Goal: Information Seeking & Learning: Learn about a topic

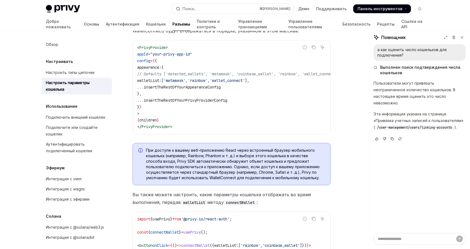
scroll to position [168, 0]
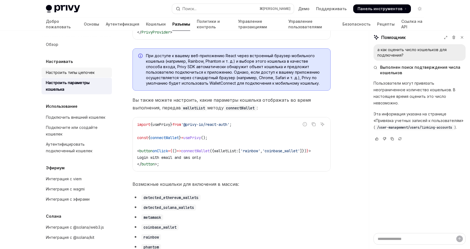
click at [82, 73] on font "Настроить типы цепочек" at bounding box center [70, 72] width 49 height 5
type textarea "*"
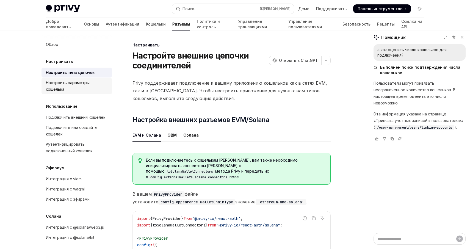
click at [82, 80] on div "Настроить параметры кошелька" at bounding box center [77, 85] width 63 height 13
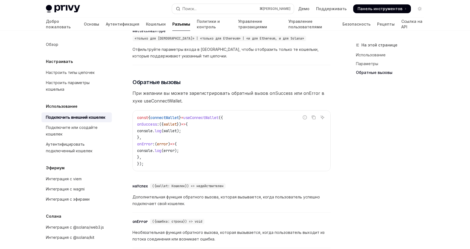
scroll to position [397, 0]
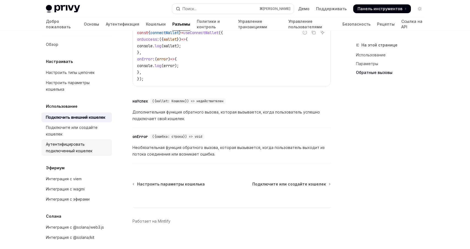
click at [71, 144] on font "Аутентифицировать подключенный кошелек" at bounding box center [69, 147] width 46 height 11
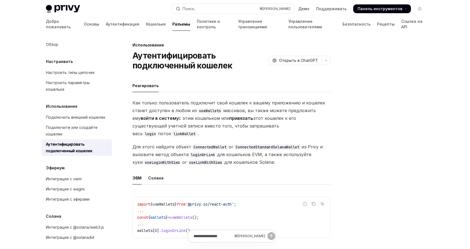
click at [61, 104] on font "Использование" at bounding box center [62, 106] width 32 height 5
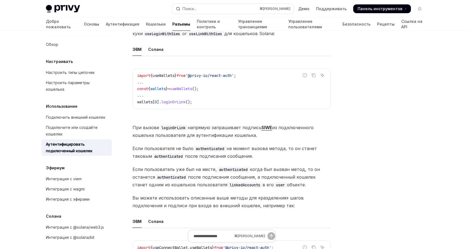
scroll to position [188, 0]
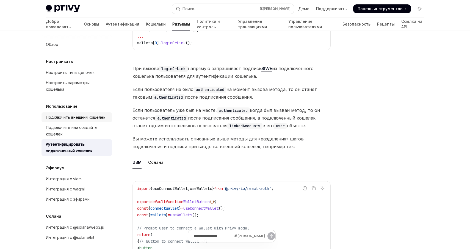
click at [76, 115] on font "Подключить внешний кошелек" at bounding box center [75, 117] width 59 height 5
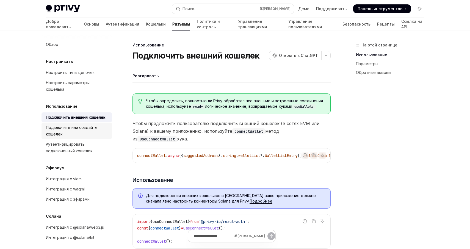
click at [62, 125] on font "Подключите или создайте кошелек" at bounding box center [72, 130] width 52 height 11
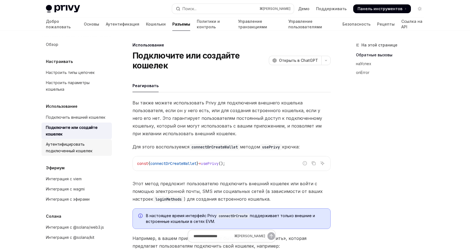
click at [77, 142] on font "Аутентифицировать подключенный кошелек" at bounding box center [69, 147] width 46 height 11
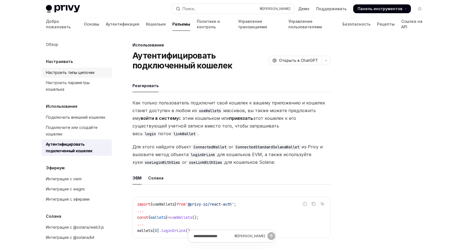
click at [87, 71] on font "Настроить типы цепочек" at bounding box center [70, 72] width 49 height 5
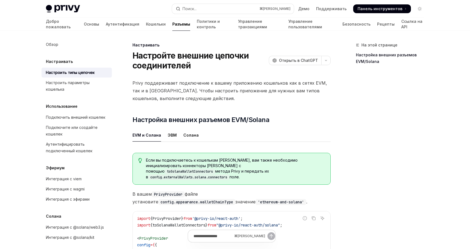
click at [51, 59] on font "Настраивать" at bounding box center [59, 61] width 27 height 5
click at [74, 85] on div "Настроить параметры кошелька" at bounding box center [77, 85] width 63 height 13
type textarea "*"
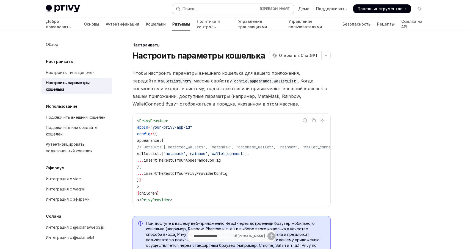
click at [199, 7] on button "Поиск... ⌘ К" at bounding box center [233, 9] width 122 height 10
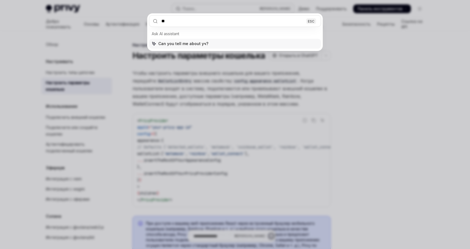
type input "*"
type input "********"
click at [377, 79] on div "******** ESC Спросите ИИ-помощника [PERSON_NAME] ли вы рассказать мне об extern…" at bounding box center [235, 124] width 470 height 249
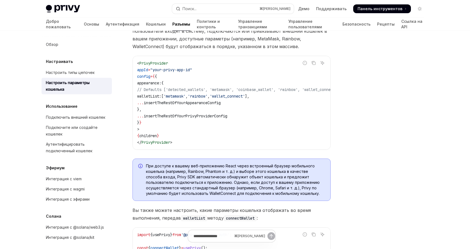
scroll to position [61, 0]
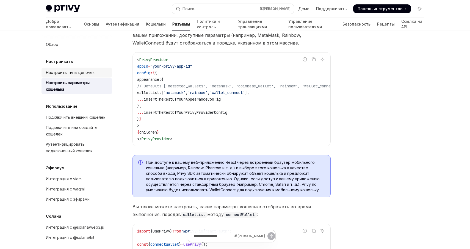
click at [62, 71] on font "Настроить типы цепочек" at bounding box center [70, 72] width 49 height 5
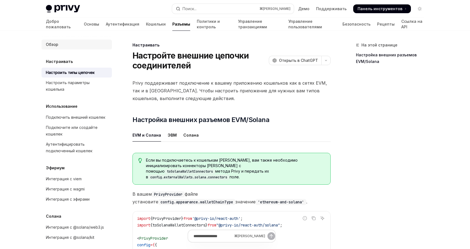
click at [60, 44] on div "Обзор" at bounding box center [77, 44] width 63 height 7
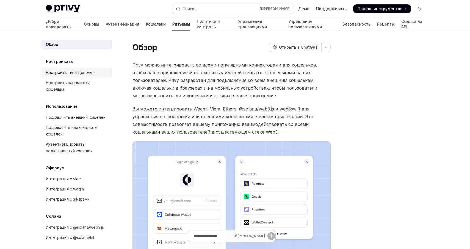
click at [81, 75] on div "Настроить типы цепочек" at bounding box center [70, 72] width 49 height 7
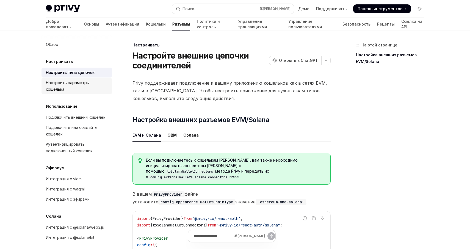
click at [80, 83] on font "Настроить параметры кошелька" at bounding box center [68, 85] width 44 height 11
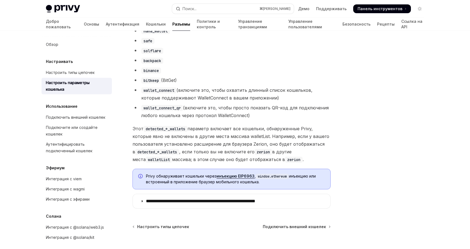
scroll to position [495, 0]
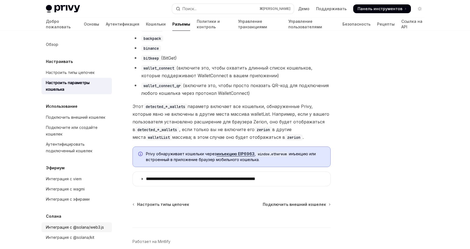
click at [91, 224] on div "Интеграция с @solana/web3.js" at bounding box center [75, 227] width 58 height 7
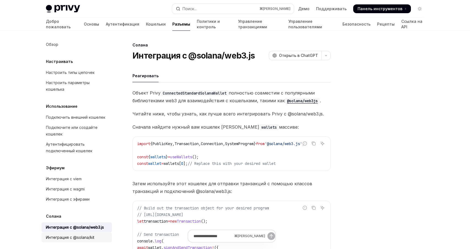
click at [77, 235] on font "Интеграция с @solana/kit" at bounding box center [70, 237] width 48 height 5
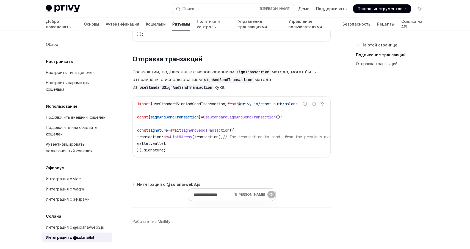
scroll to position [478, 0]
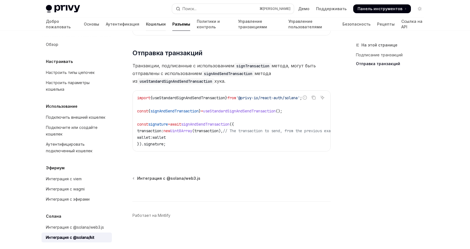
click at [146, 25] on font "Кошельки" at bounding box center [156, 24] width 20 height 5
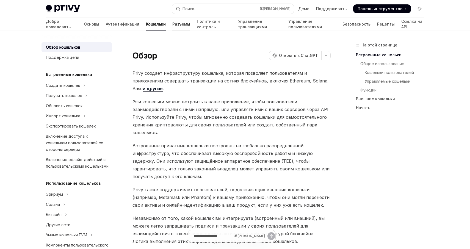
click at [172, 24] on font "Разъемы" at bounding box center [181, 24] width 18 height 5
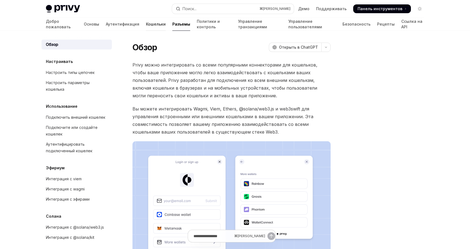
click at [146, 24] on font "Кошельки" at bounding box center [156, 24] width 20 height 5
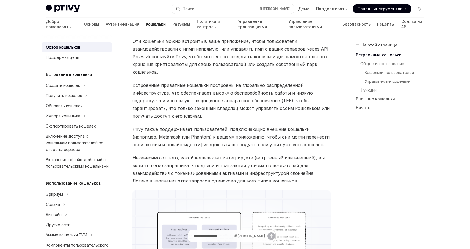
scroll to position [62, 0]
click at [76, 87] on font "Создать кошелек" at bounding box center [63, 85] width 34 height 5
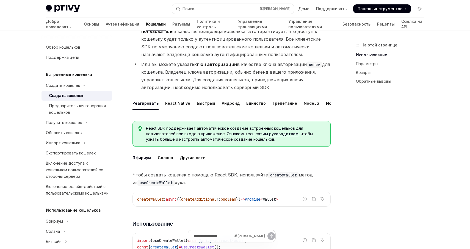
scroll to position [79, 0]
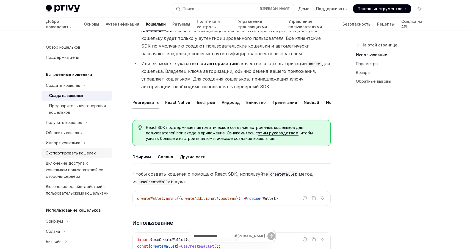
click at [77, 155] on font "Экспортировать кошелек" at bounding box center [71, 153] width 50 height 5
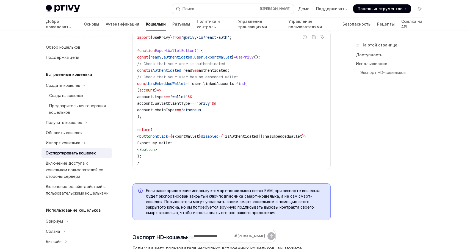
scroll to position [23, 0]
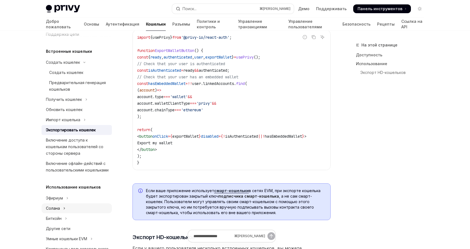
click at [56, 209] on font "Солана" at bounding box center [53, 208] width 14 height 5
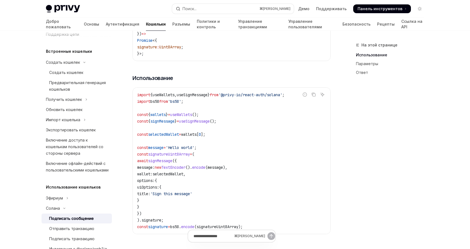
scroll to position [48, 0]
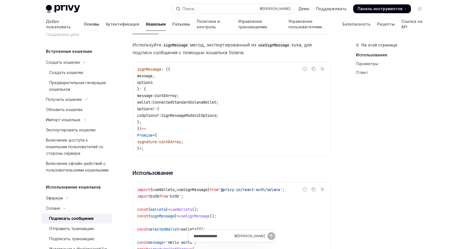
click at [84, 22] on font "Основы" at bounding box center [91, 24] width 15 height 5
type textarea "*"
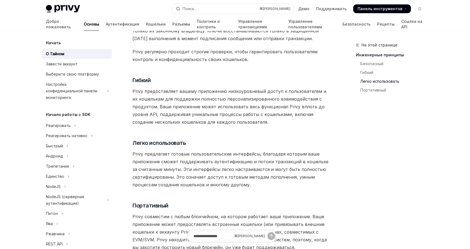
scroll to position [375, 0]
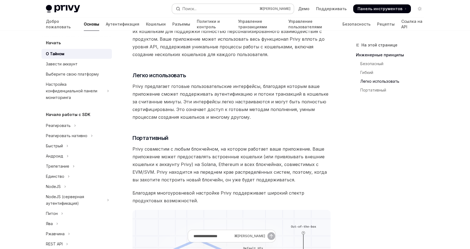
click at [204, 9] on button "Поиск... ⌘ К" at bounding box center [233, 9] width 122 height 10
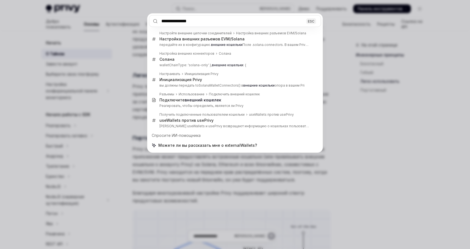
type input "**********"
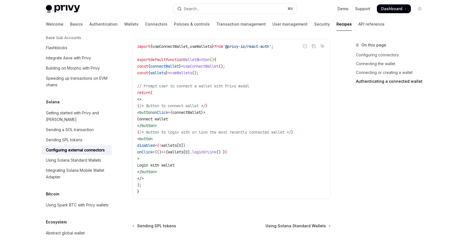
scroll to position [1411, 0]
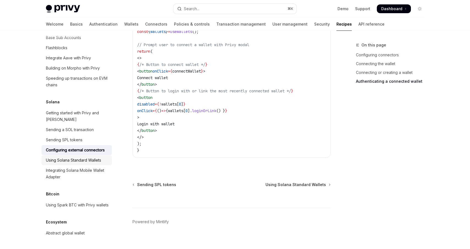
click at [76, 157] on div "Using Solana Standard Wallets" at bounding box center [73, 160] width 55 height 7
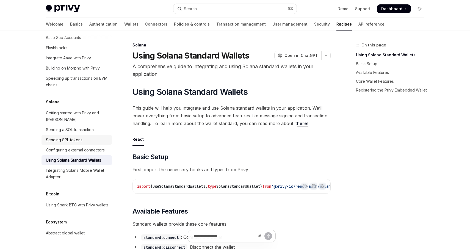
click at [71, 137] on div "Sending SPL tokens" at bounding box center [64, 140] width 37 height 7
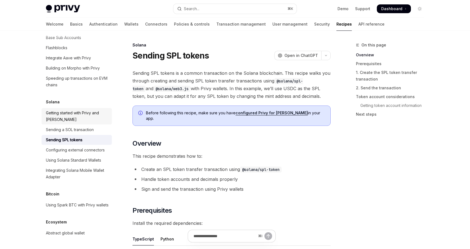
click at [65, 110] on div "Getting started with Privy and [PERSON_NAME]" at bounding box center [77, 116] width 63 height 13
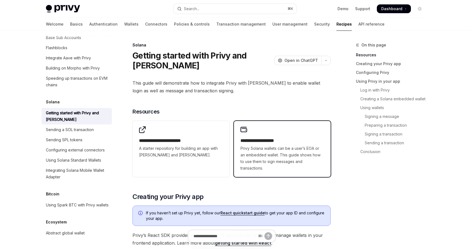
click at [258, 158] on span "Privy Solana wallets can be a user’s EOA or an embedded wallet. This guide show…" at bounding box center [282, 158] width 84 height 26
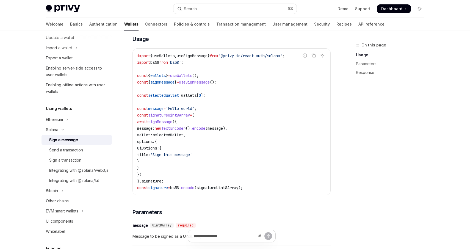
scroll to position [423, 0]
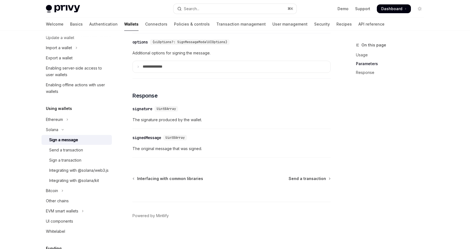
click at [73, 9] on img at bounding box center [63, 9] width 34 height 8
type textarea "*"
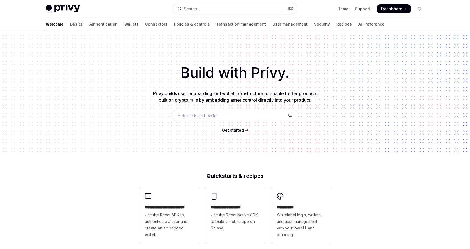
click at [105, 2] on div "Privy Docs home page Search... ⌘ K Demo Support Dashboard Dashboard Search..." at bounding box center [235, 9] width 378 height 18
click at [223, 12] on button "Search... ⌘ K" at bounding box center [234, 9] width 123 height 10
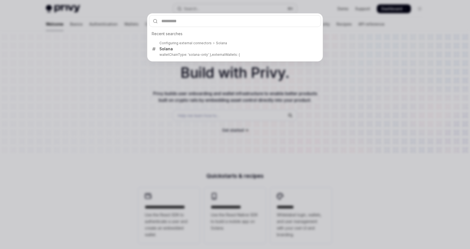
type input "**********"
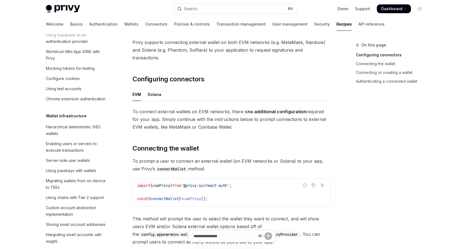
scroll to position [823, 0]
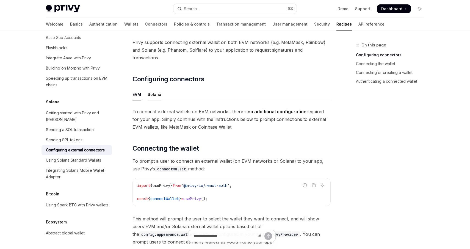
click at [154, 88] on div "Solana" at bounding box center [155, 94] width 14 height 13
type textarea "*"
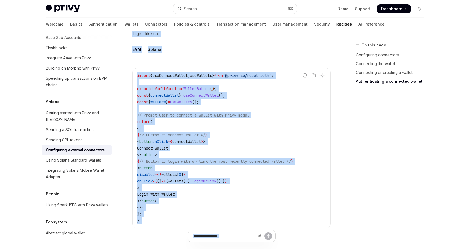
scroll to position [1411, 0]
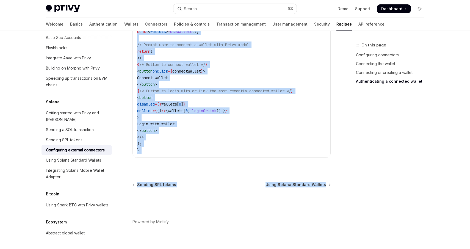
drag, startPoint x: 136, startPoint y: 65, endPoint x: 251, endPoint y: 188, distance: 168.9
copy div "Loremipsumd sitametcon ADI Elitse Do eiusmod temporin utlabor et Dolore, magn a…"
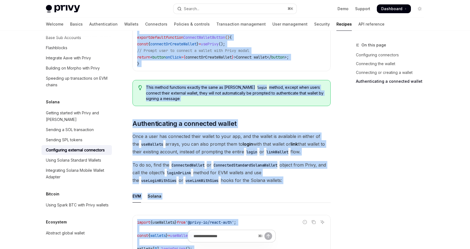
scroll to position [868, 0]
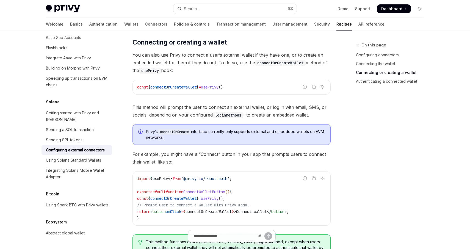
click at [395, 173] on div "On this page Configuring connectors Connecting the wallet Connecting or creatin…" at bounding box center [387, 145] width 84 height 207
